Goal: Task Accomplishment & Management: Complete application form

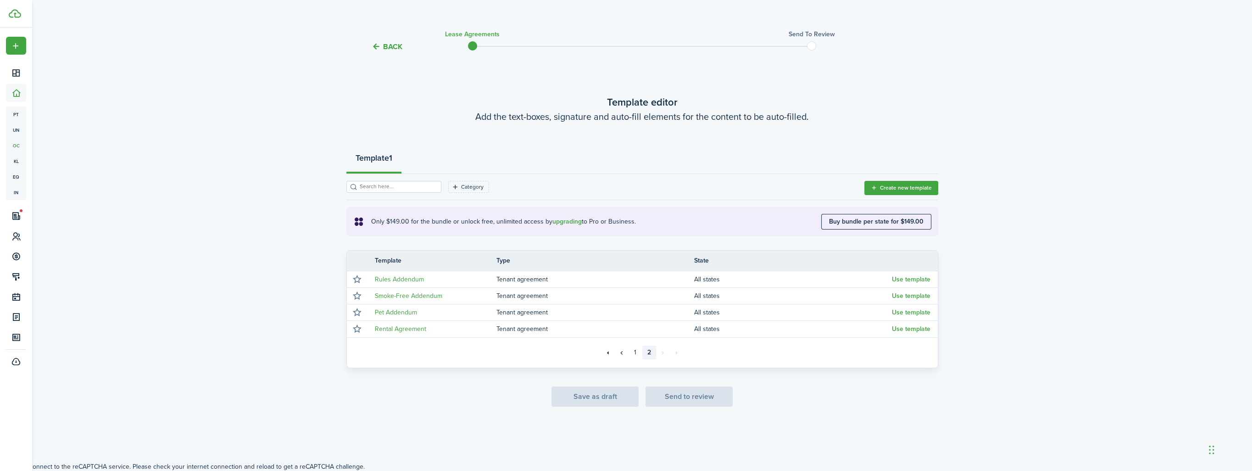
click at [693, 400] on div "Save as draft Send to review" at bounding box center [642, 396] width 592 height 20
click at [391, 45] on button "Back" at bounding box center [387, 47] width 31 height 10
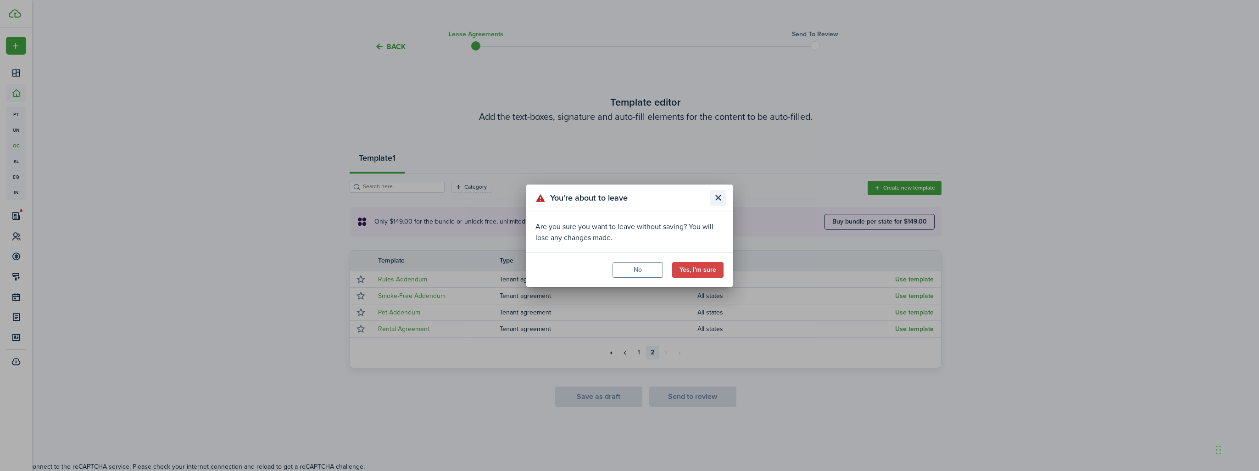
click at [716, 197] on button "Close modal" at bounding box center [718, 198] width 16 height 16
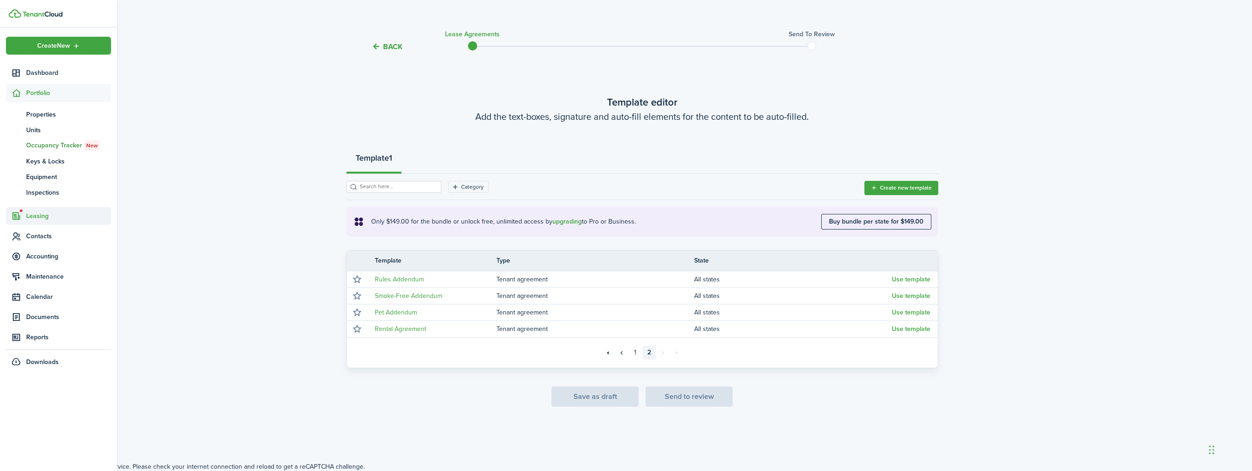
click at [40, 216] on span "Leasing" at bounding box center [68, 216] width 85 height 10
click at [37, 167] on span "Listings" at bounding box center [68, 166] width 85 height 10
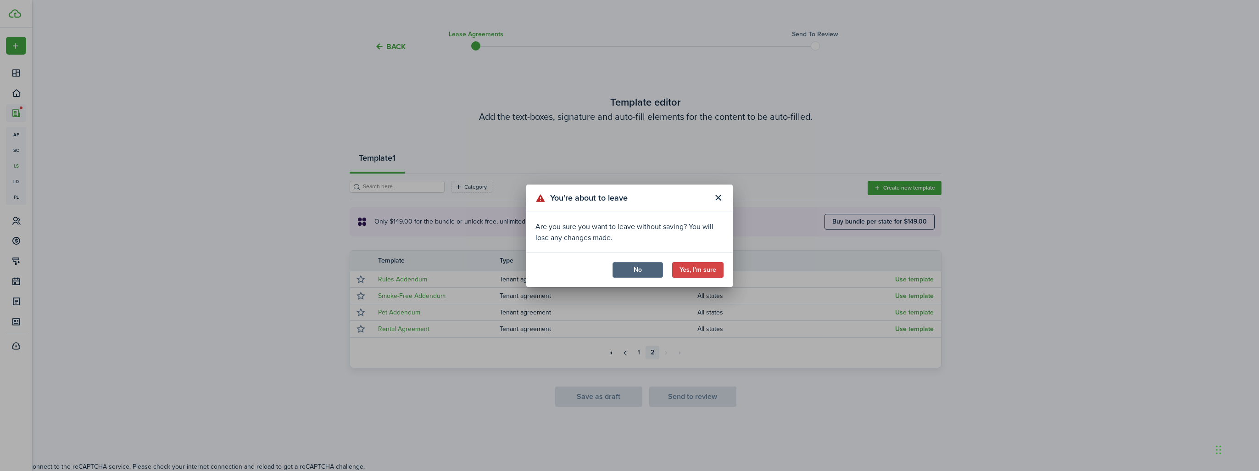
click at [642, 273] on button "No" at bounding box center [637, 270] width 50 height 16
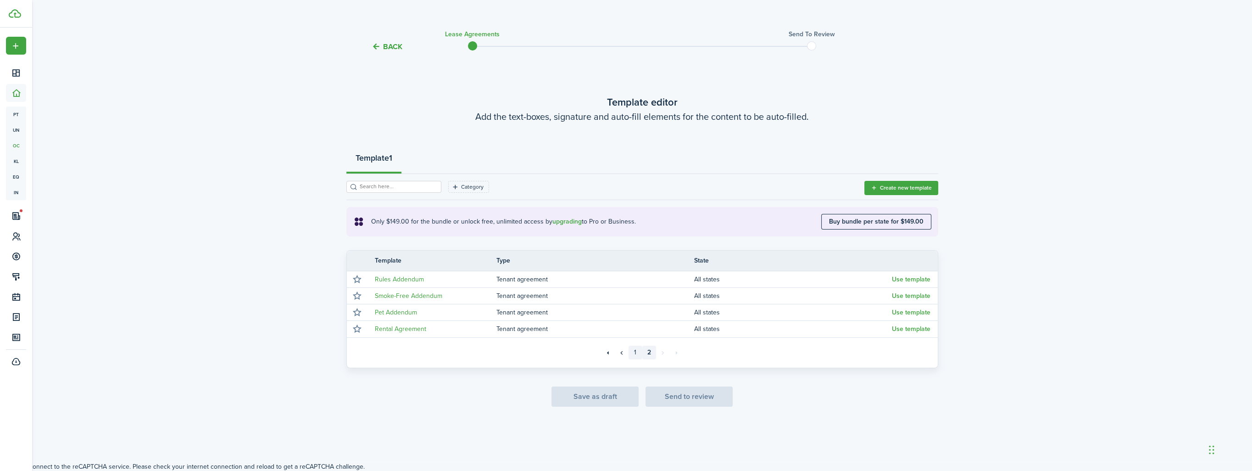
click at [633, 351] on link "1" at bounding box center [635, 352] width 14 height 14
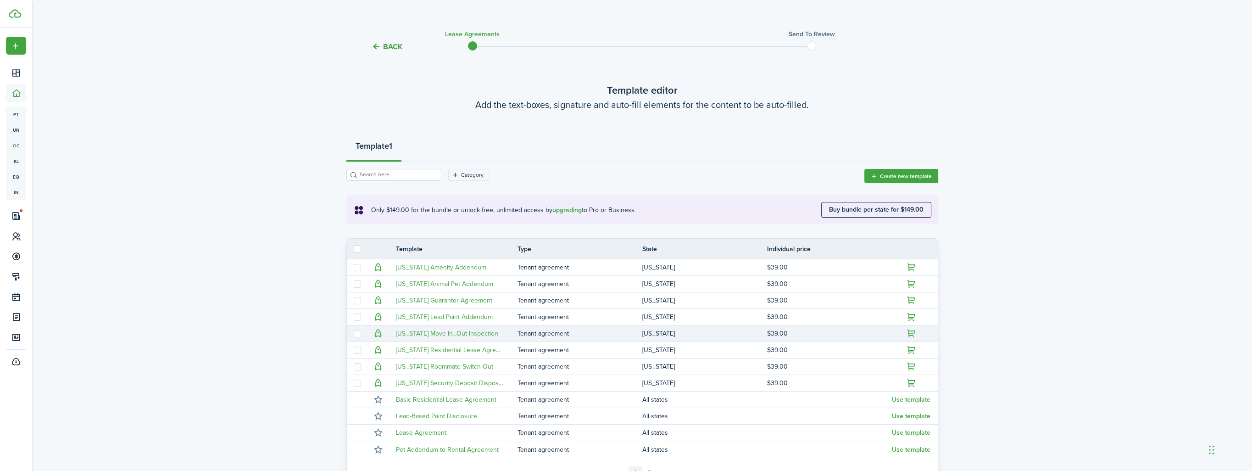
scroll to position [108, 0]
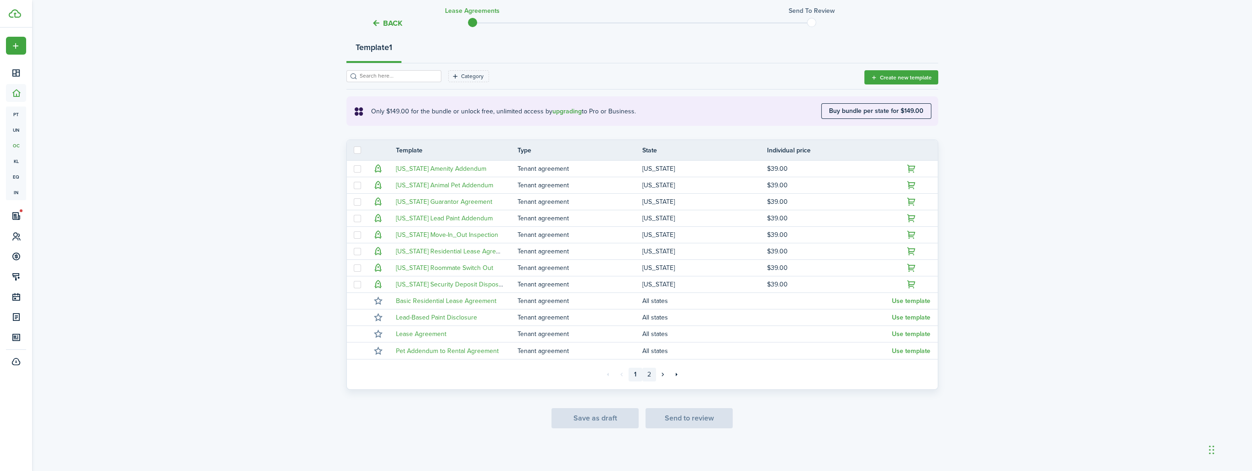
click at [651, 376] on link "2" at bounding box center [649, 374] width 14 height 14
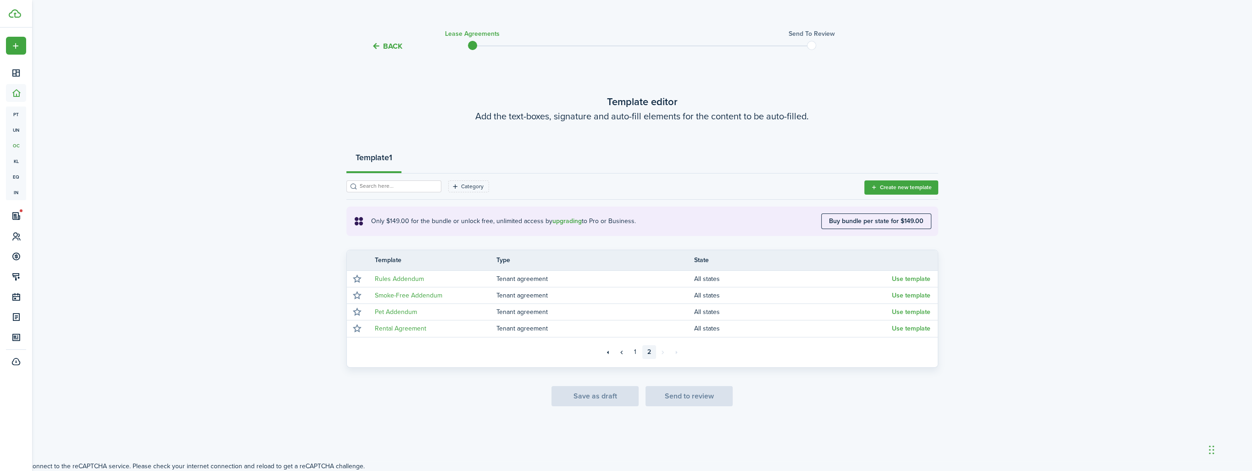
scroll to position [9, 0]
click at [405, 331] on link "Rental Agreement" at bounding box center [400, 329] width 51 height 10
click at [408, 328] on link "Rental Agreement" at bounding box center [400, 329] width 51 height 10
click at [908, 328] on button "Use template" at bounding box center [911, 328] width 39 height 7
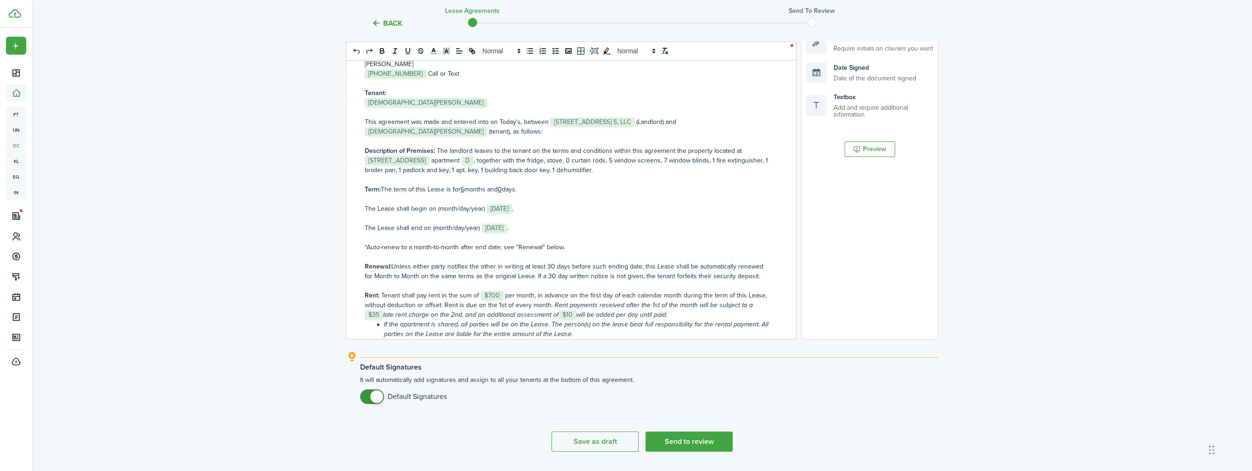
scroll to position [242, 0]
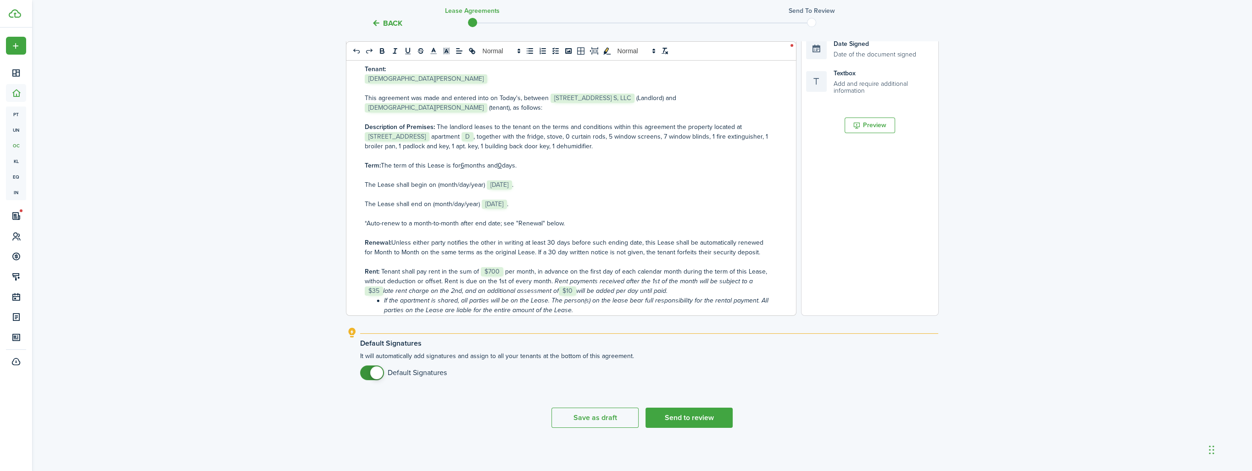
click at [464, 161] on u "6" at bounding box center [463, 166] width 4 height 10
click at [518, 97] on p "This agreement was made and entered into on [DATE], between ﻿ [STREET_ADDRESS] …" at bounding box center [568, 102] width 406 height 19
drag, startPoint x: 517, startPoint y: 99, endPoint x: 499, endPoint y: 97, distance: 18.9
click at [499, 97] on p "This agreement was made and entered into on [DATE], between ﻿ [STREET_ADDRESS] …" at bounding box center [568, 102] width 406 height 19
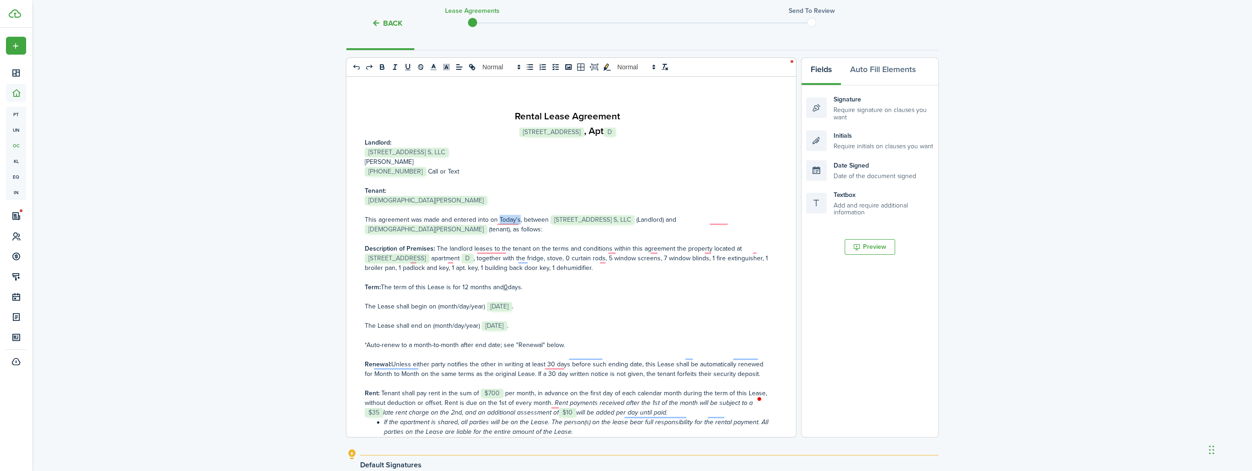
scroll to position [105, 0]
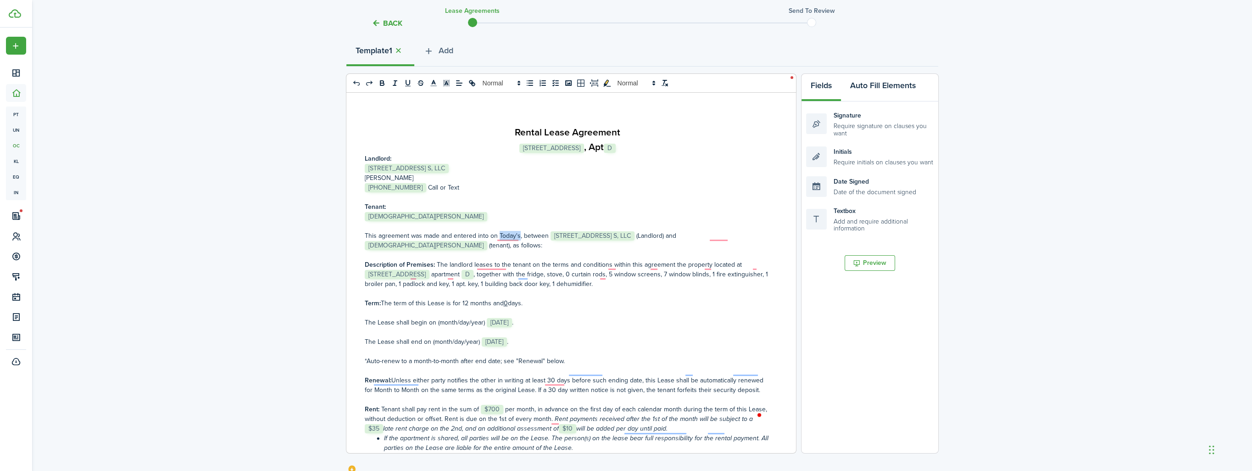
click at [886, 86] on button "Auto Fill Elements" at bounding box center [883, 88] width 84 height 28
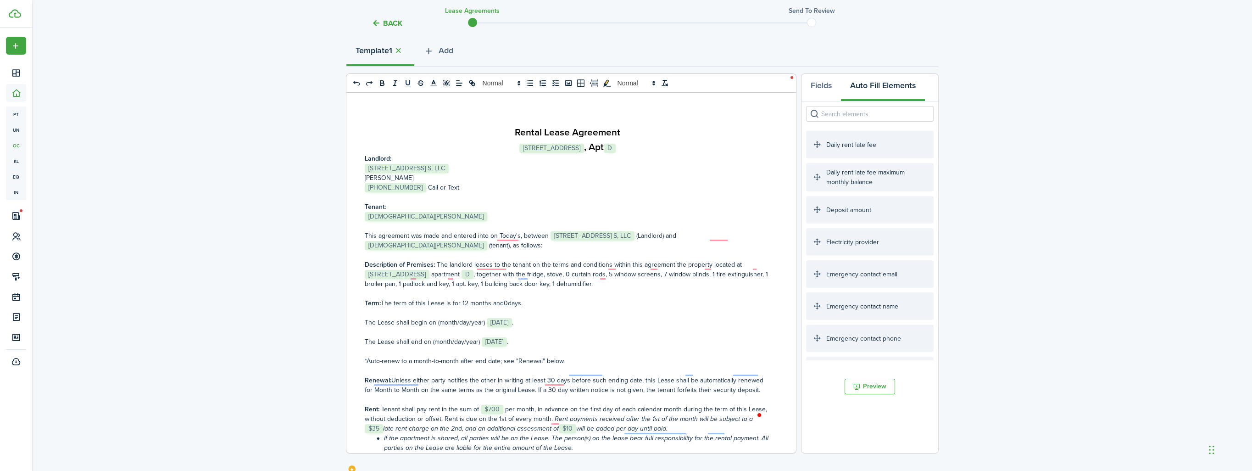
click at [865, 113] on input "search" at bounding box center [870, 114] width 128 height 16
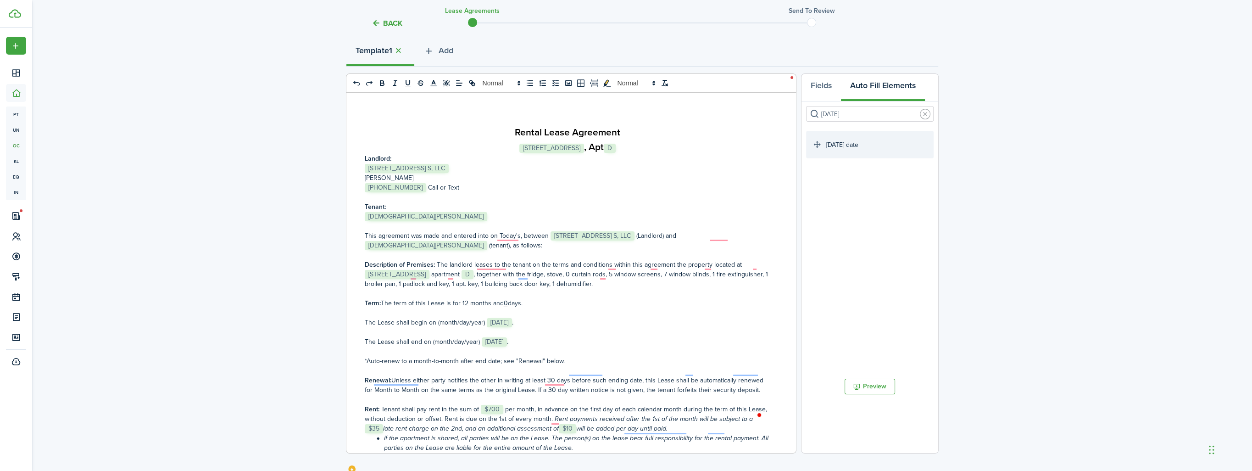
type input "[DATE]"
click at [849, 147] on div "[DATE] date" at bounding box center [870, 145] width 128 height 28
click at [563, 236] on p "This agreement was made and entered into on ﻿ [DATE] ﻿[DATE], between ﻿ [STREET…" at bounding box center [568, 240] width 406 height 19
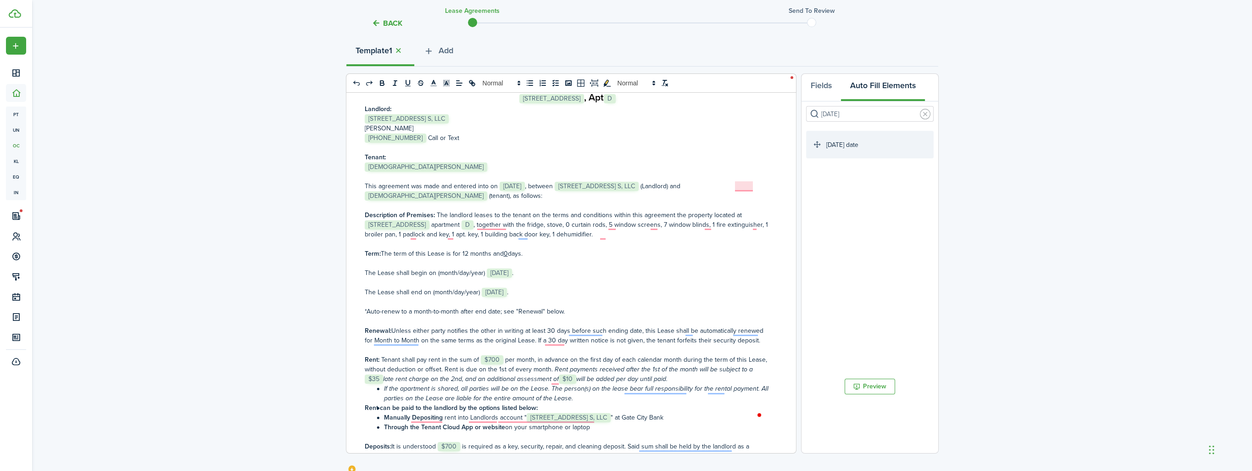
scroll to position [46, 0]
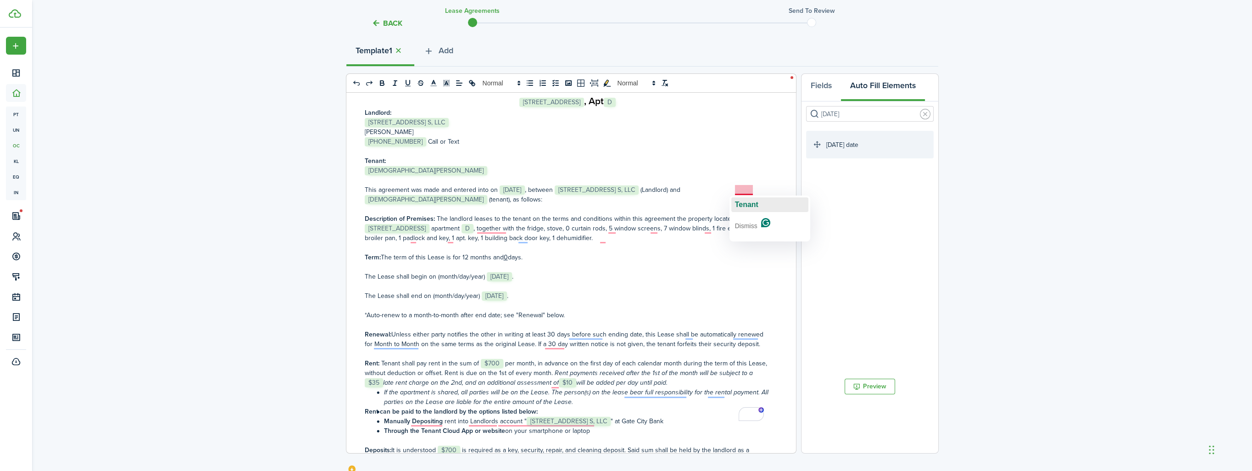
click at [744, 205] on span "Tenant" at bounding box center [746, 204] width 23 height 8
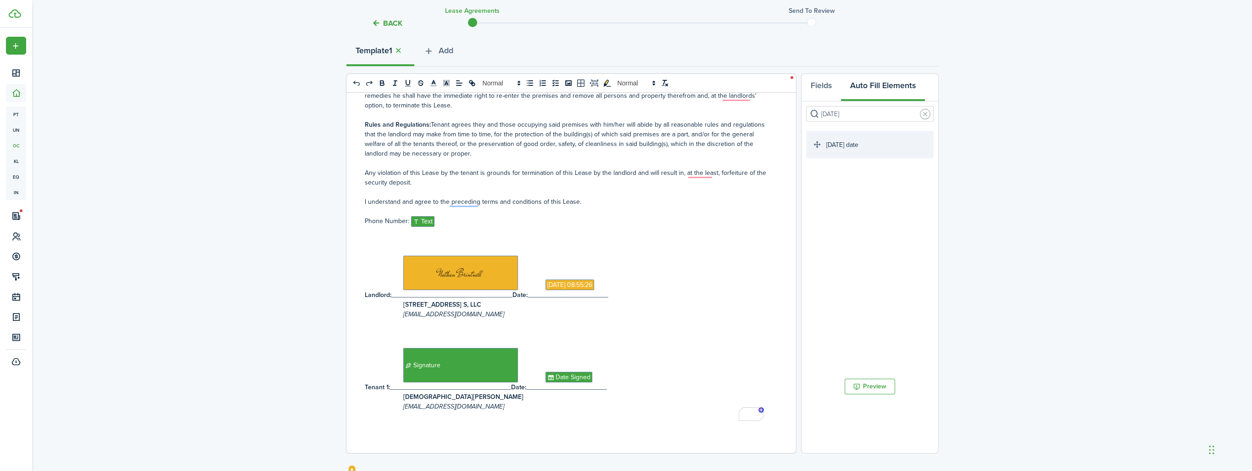
scroll to position [242, 0]
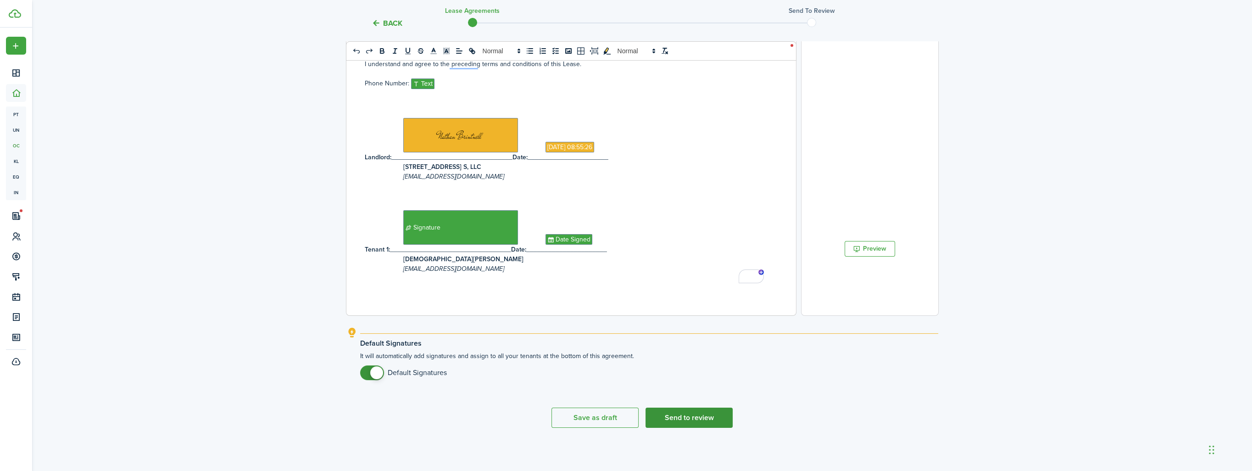
click at [695, 420] on button "Send to review" at bounding box center [688, 417] width 87 height 20
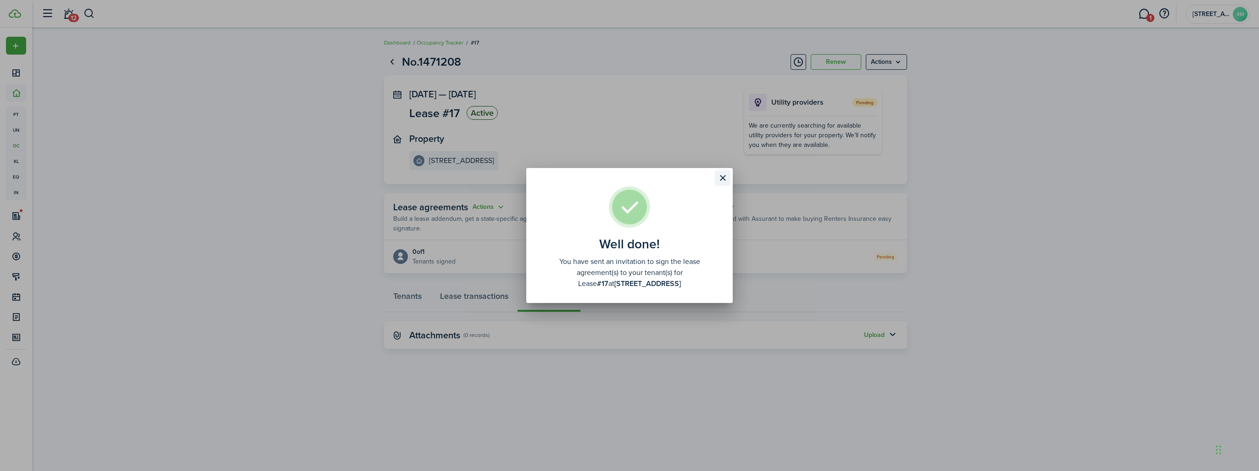
click at [722, 179] on button "Close modal" at bounding box center [723, 178] width 16 height 16
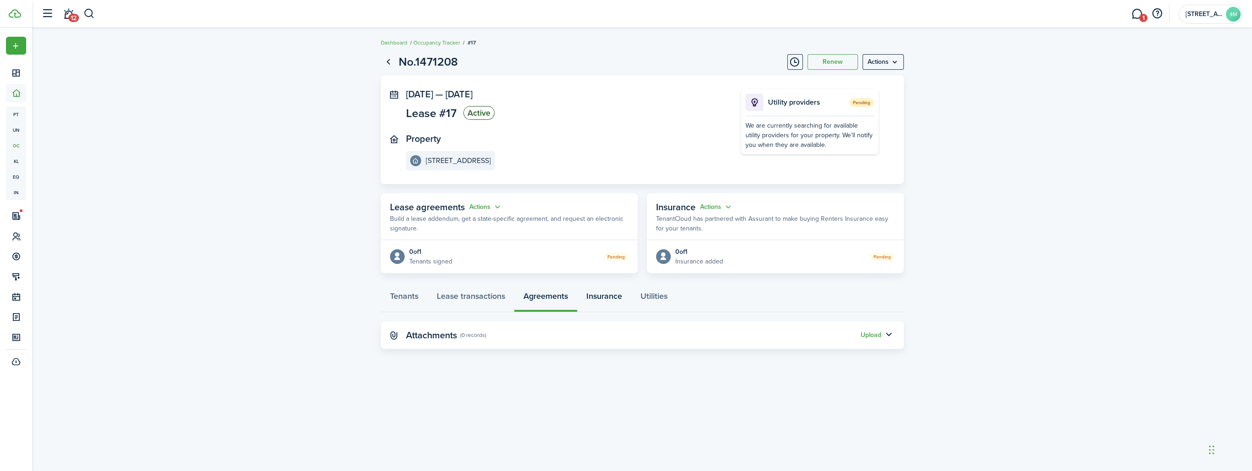
click at [607, 296] on link "Insurance" at bounding box center [604, 298] width 54 height 28
click at [655, 295] on link "Utilities" at bounding box center [653, 298] width 45 height 28
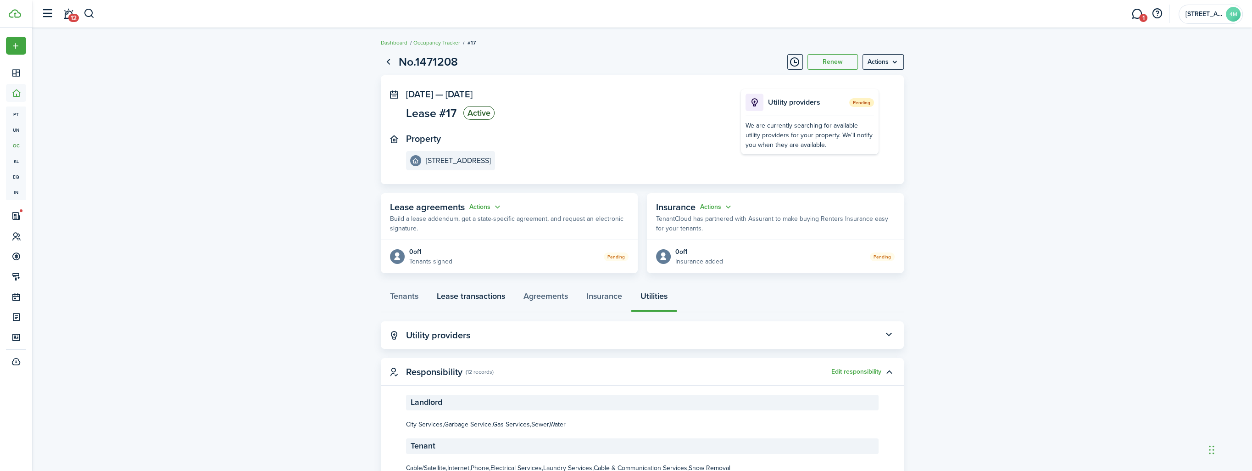
click at [461, 300] on link "Lease transactions" at bounding box center [470, 298] width 87 height 28
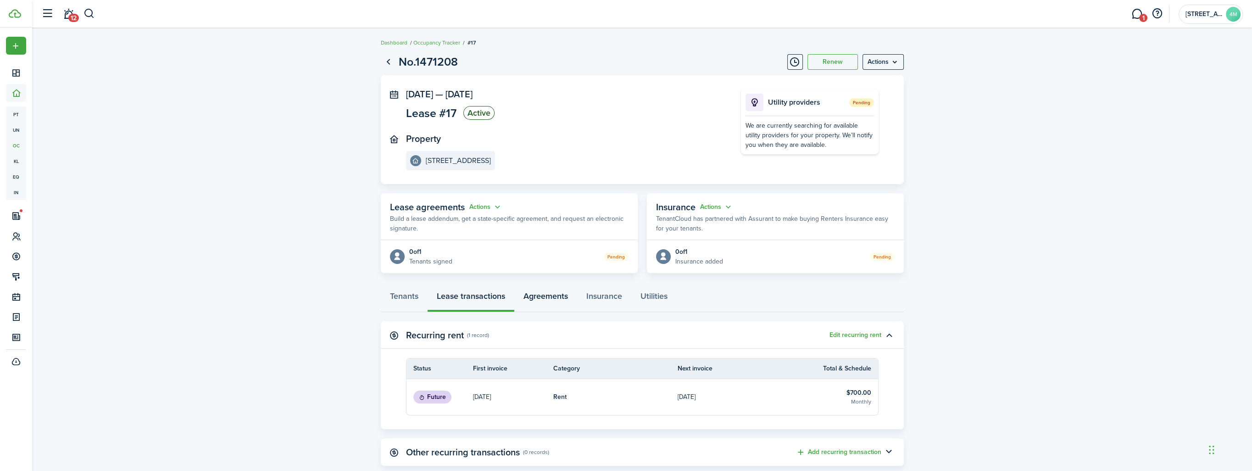
click at [536, 295] on link "Agreements" at bounding box center [545, 298] width 63 height 28
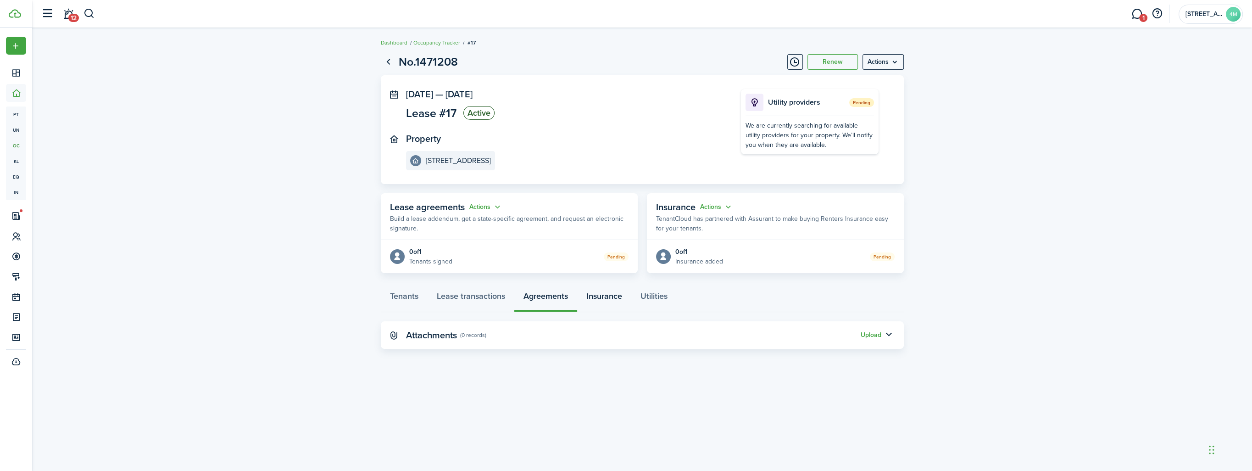
click at [603, 300] on link "Insurance" at bounding box center [604, 298] width 54 height 28
click at [658, 298] on link "Utilities" at bounding box center [653, 298] width 45 height 28
